Goal: Task Accomplishment & Management: Complete application form

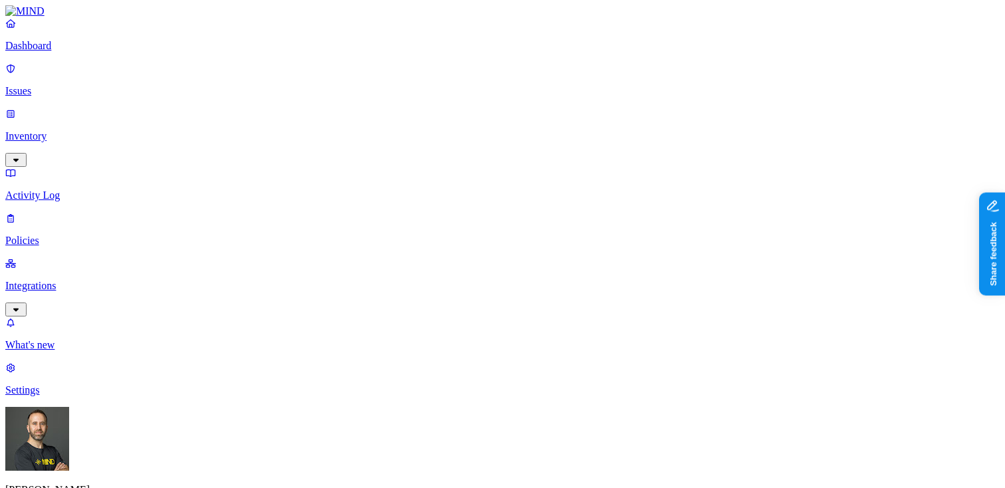
click at [71, 235] on p "Policies" at bounding box center [502, 241] width 995 height 12
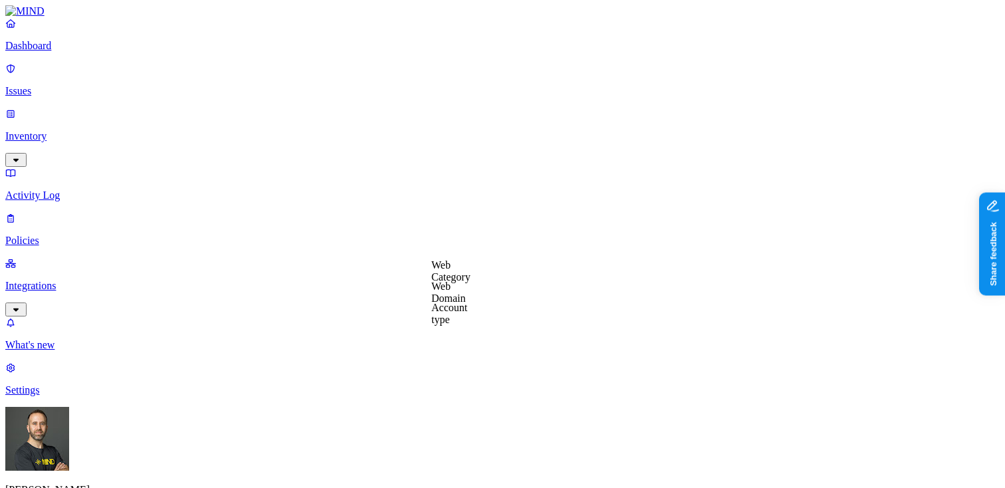
click at [466, 293] on label "Web Domain" at bounding box center [449, 292] width 35 height 23
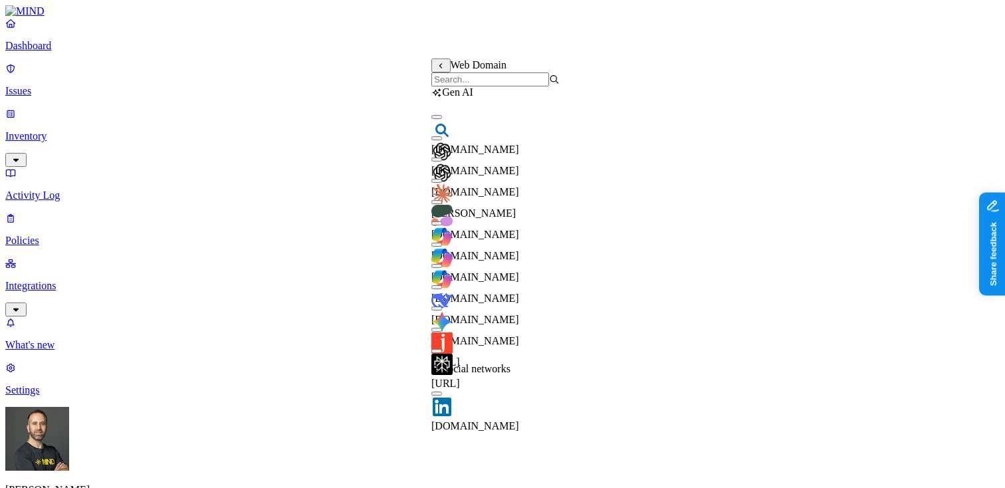
scroll to position [358, 0]
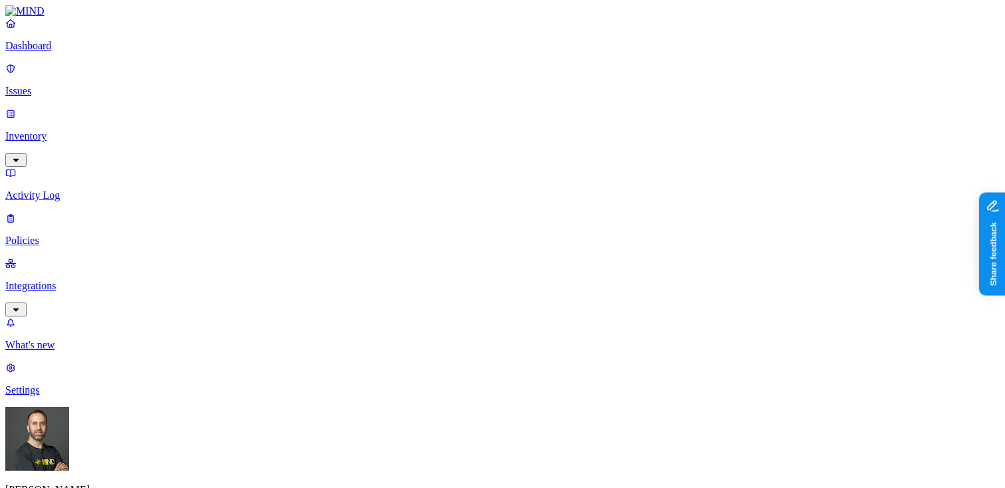
scroll to position [615, 0]
click at [462, 120] on label "Web Domain" at bounding box center [449, 120] width 35 height 23
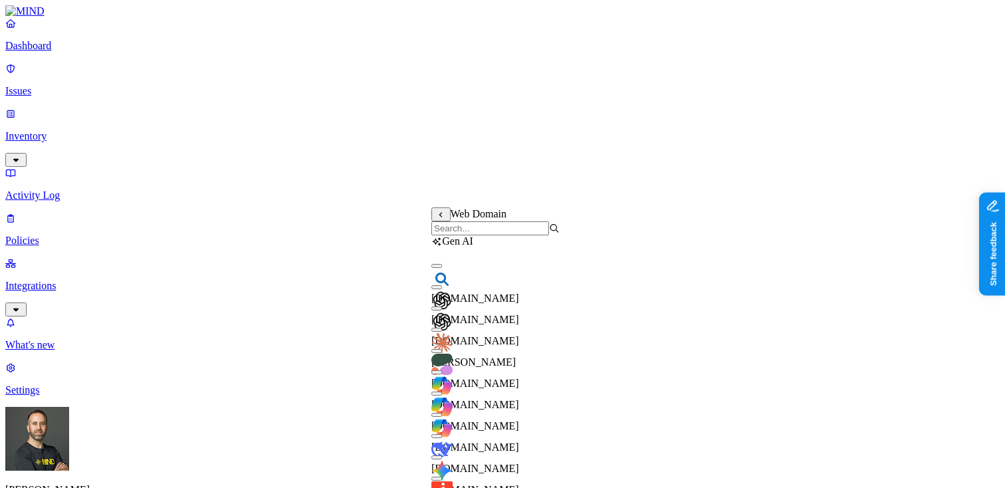
scroll to position [479, 0]
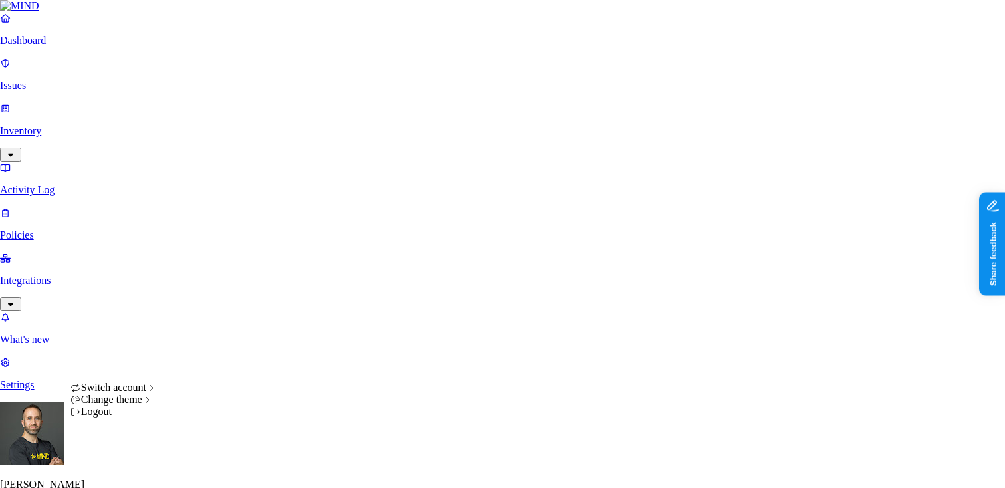
click at [210, 428] on span "Dark" at bounding box center [200, 421] width 21 height 11
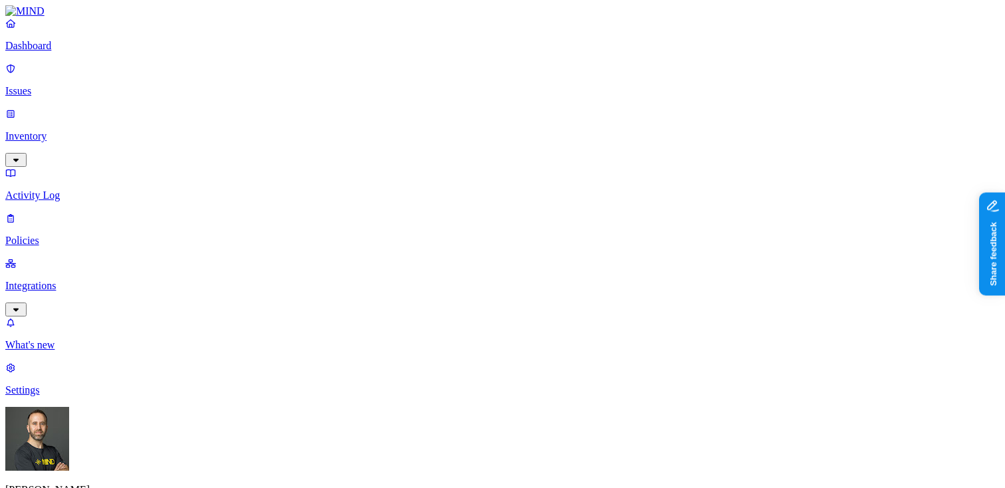
click at [457, 256] on label "Web Domain" at bounding box center [449, 256] width 35 height 23
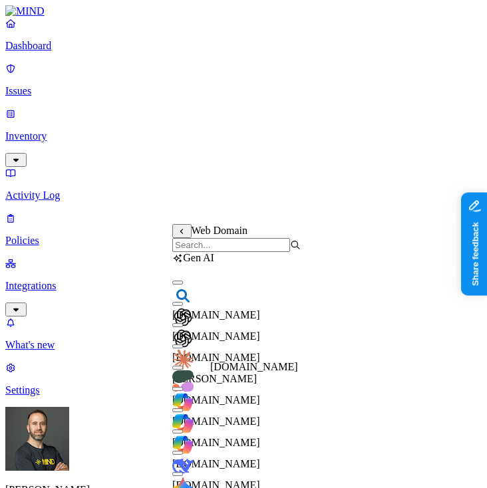
click at [245, 394] on span "[DOMAIN_NAME]" at bounding box center [216, 399] width 88 height 11
click at [230, 396] on span "[DOMAIN_NAME]" at bounding box center [216, 401] width 88 height 11
click at [253, 416] on span "[DOMAIN_NAME]" at bounding box center [216, 421] width 88 height 11
click at [183, 394] on button "button" at bounding box center [177, 387] width 11 height 14
type button "on"
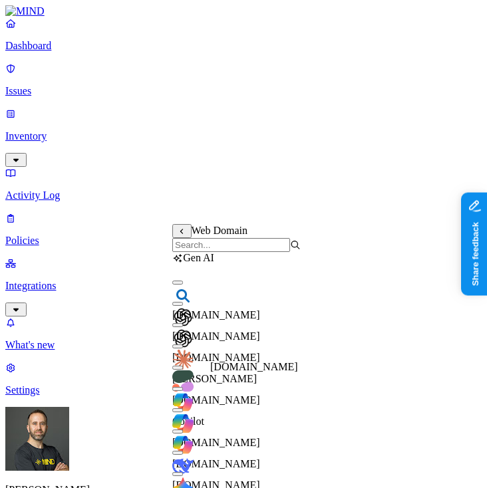
click at [229, 394] on span "[DOMAIN_NAME]" at bounding box center [216, 399] width 88 height 11
click at [183, 372] on button "button" at bounding box center [177, 365] width 11 height 14
type button "on"
click at [234, 373] on span "[PERSON_NAME]" at bounding box center [214, 378] width 84 height 11
click at [234, 375] on span "[PERSON_NAME]" at bounding box center [214, 380] width 84 height 11
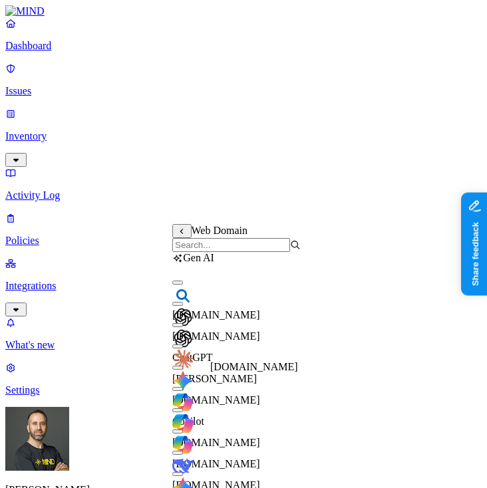
click at [223, 394] on span "[DOMAIN_NAME]" at bounding box center [216, 399] width 88 height 11
click at [229, 396] on span "[DOMAIN_NAME]" at bounding box center [216, 401] width 88 height 11
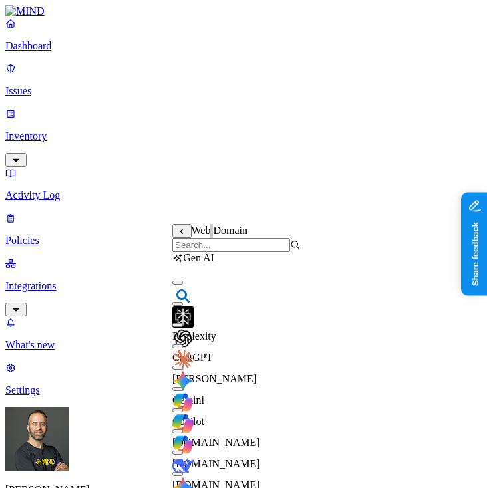
click at [203, 235] on span "Web Domain" at bounding box center [219, 230] width 56 height 11
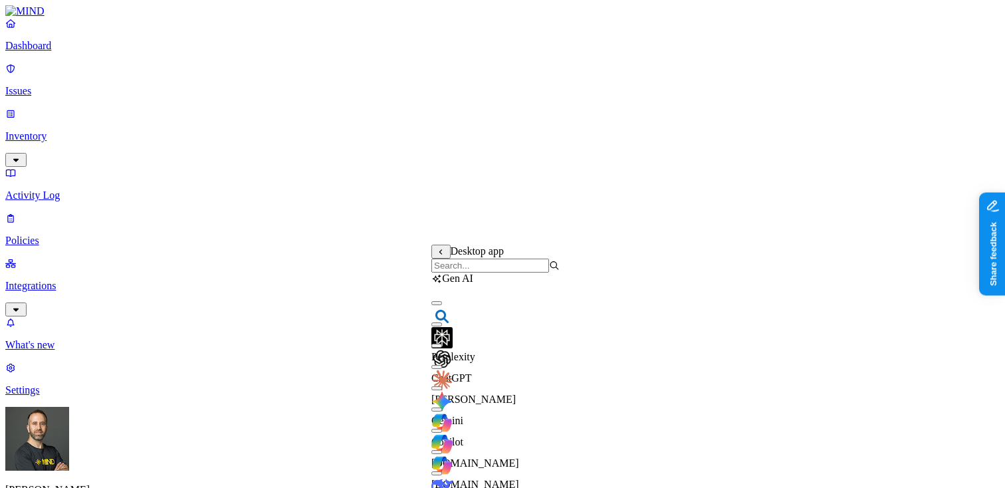
scroll to position [457, 0]
